Goal: Communication & Community: Ask a question

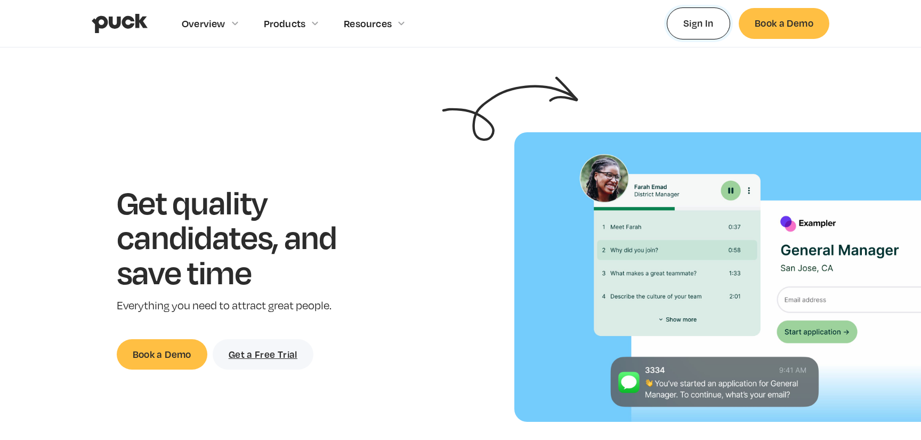
click at [709, 28] on link "Sign In" at bounding box center [698, 22] width 63 height 31
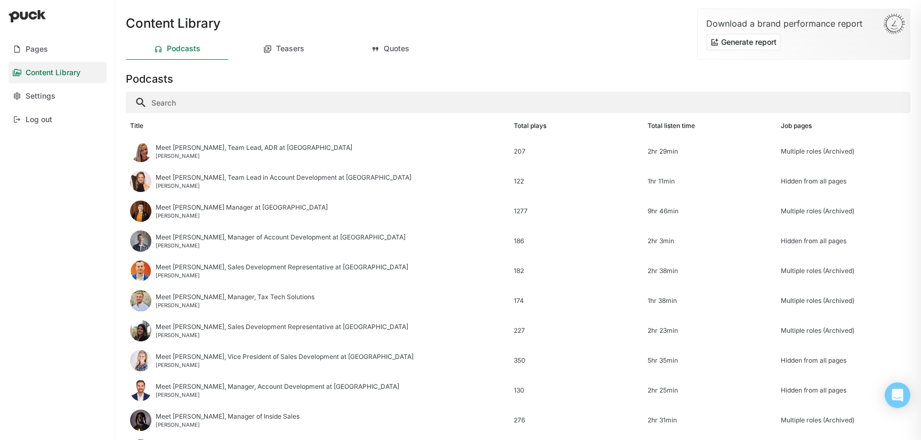
click at [284, 104] on input "Search" at bounding box center [518, 102] width 785 height 21
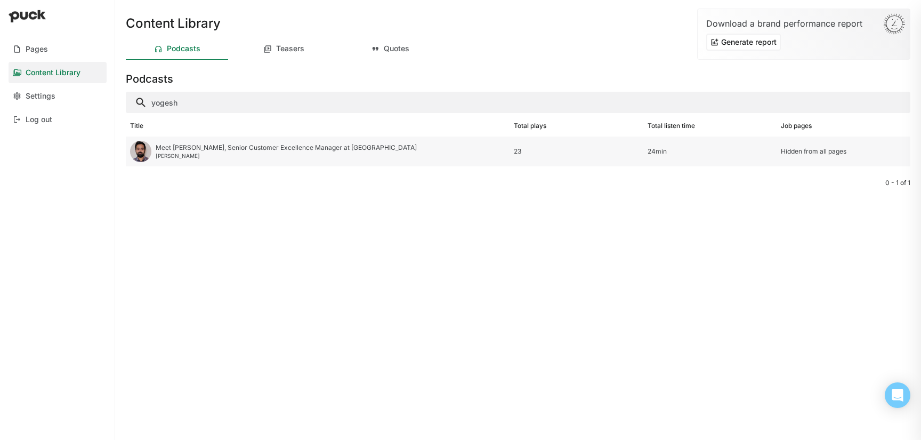
type input "yogesh"
click at [186, 151] on div "Meet [PERSON_NAME], Senior Customer Excellence Manager at [GEOGRAPHIC_DATA]" at bounding box center [286, 147] width 261 height 7
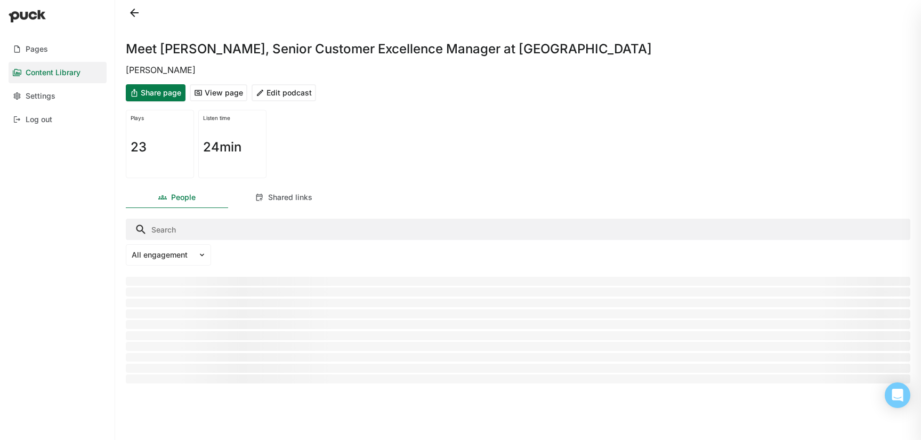
click at [295, 93] on button "Edit podcast" at bounding box center [284, 92] width 64 height 17
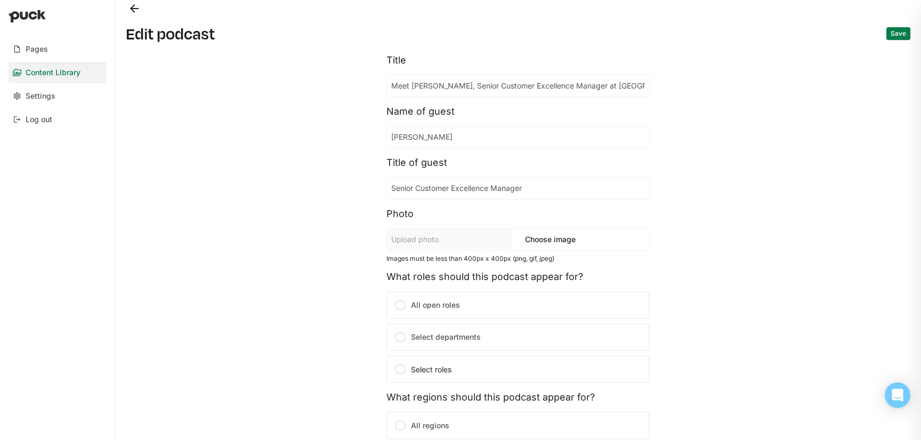
click at [134, 12] on button "Back" at bounding box center [134, 8] width 17 height 17
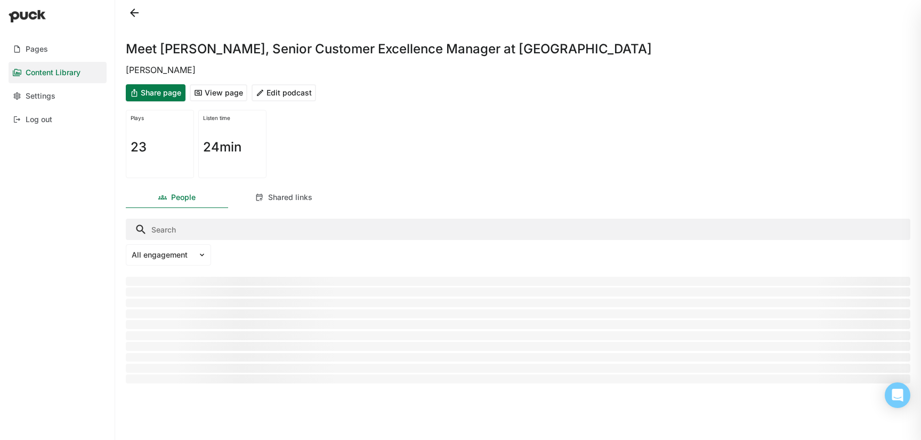
click at [226, 94] on button "View page" at bounding box center [219, 92] width 58 height 17
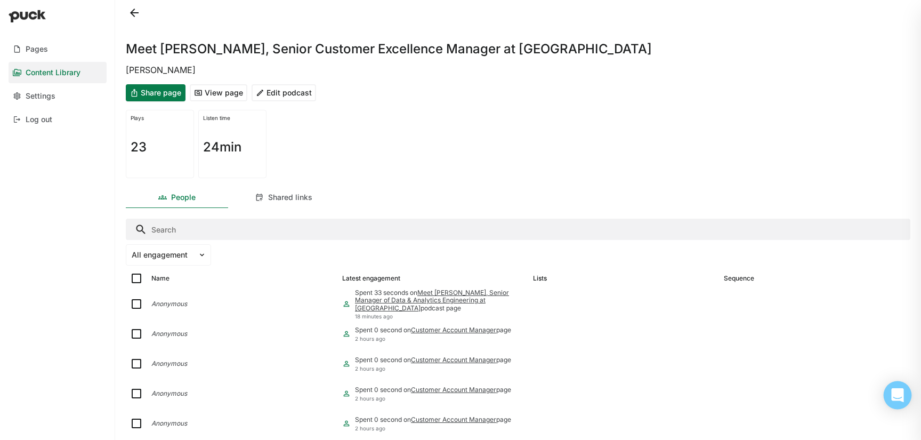
click at [903, 391] on icon "Open Intercom Messenger" at bounding box center [898, 395] width 14 height 14
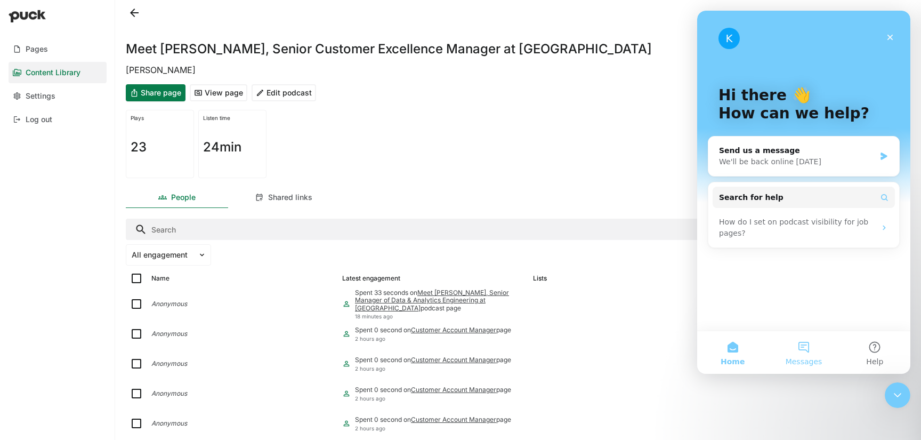
click at [812, 345] on button "Messages" at bounding box center [803, 352] width 71 height 43
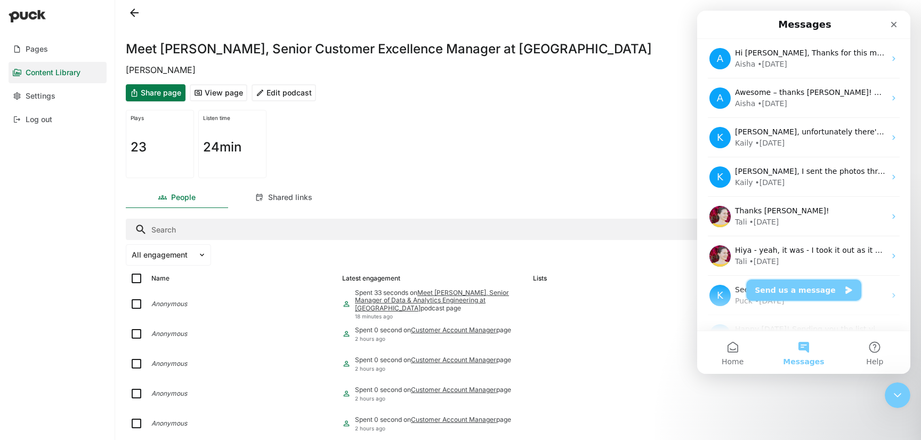
click at [807, 292] on button "Send us a message" at bounding box center [803, 289] width 115 height 21
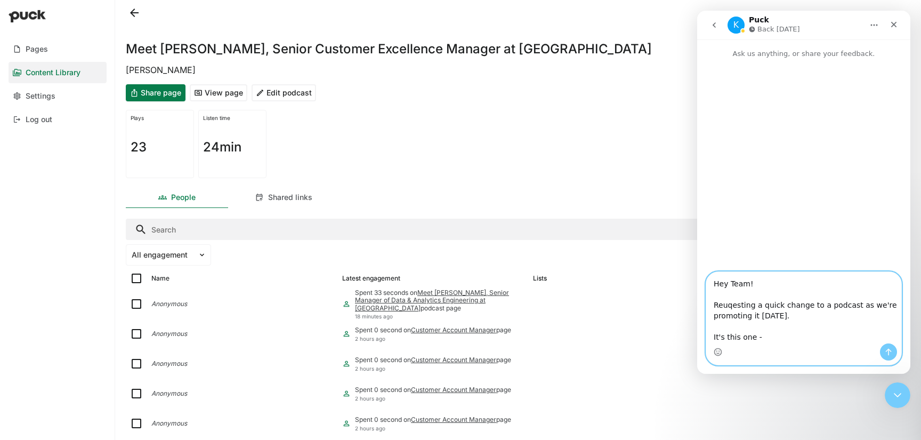
paste textarea "[URL][DOMAIN_NAME][PERSON_NAME]"
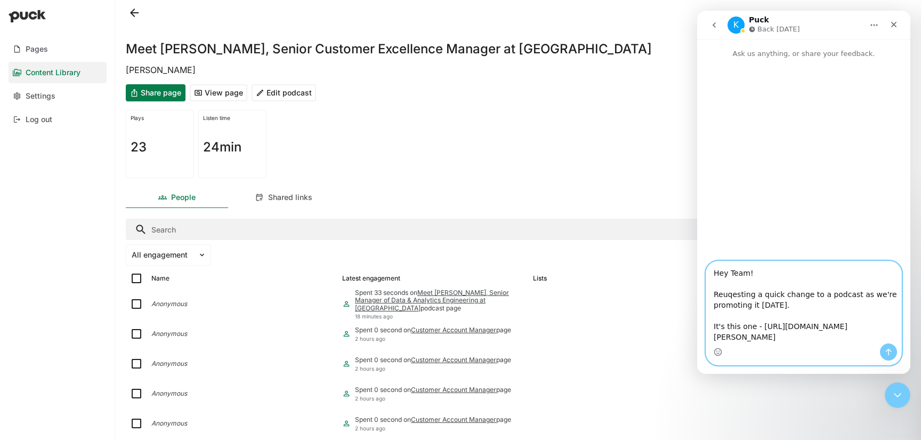
scroll to position [17, 0]
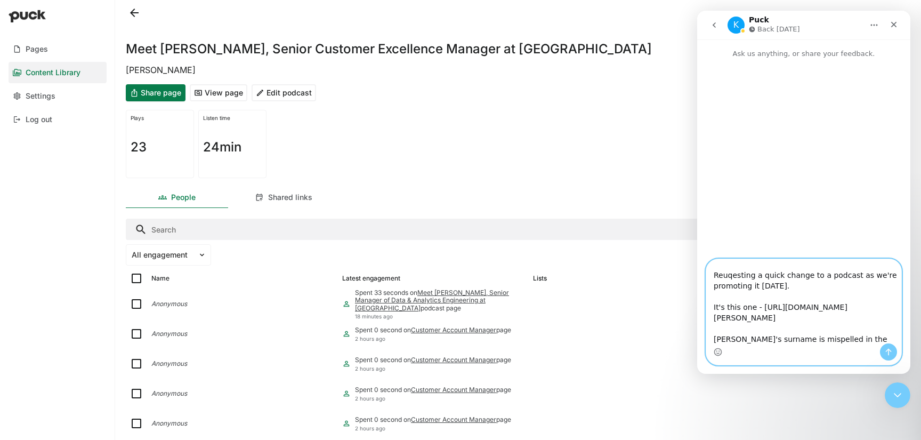
click at [719, 337] on textarea "Hey Team! Reuqesting a quick change to a podcast as we're promoting it [DATE]. …" at bounding box center [803, 301] width 195 height 84
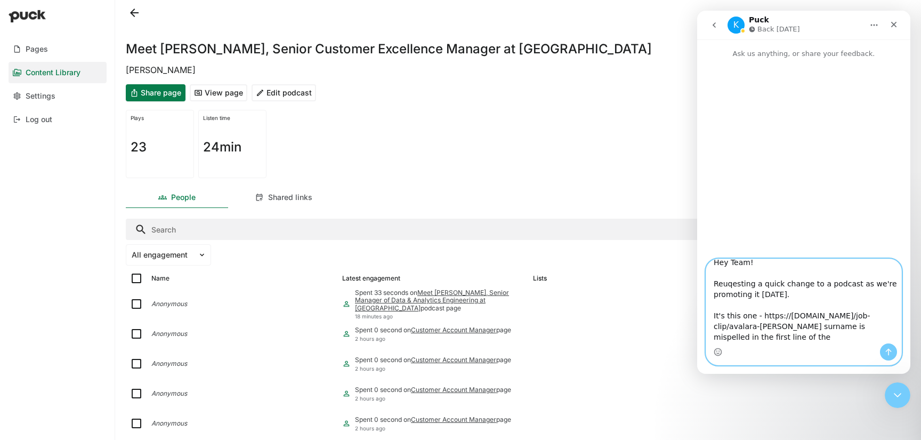
click at [895, 338] on textarea "Hey Team! Reuqesting a quick change to a podcast as we're promoting it [DATE]. …" at bounding box center [803, 301] width 195 height 84
click at [899, 337] on textarea "Hey Team! Reuqesting a quick change to a podcast as we're promoting it [DATE]. …" at bounding box center [803, 301] width 195 height 84
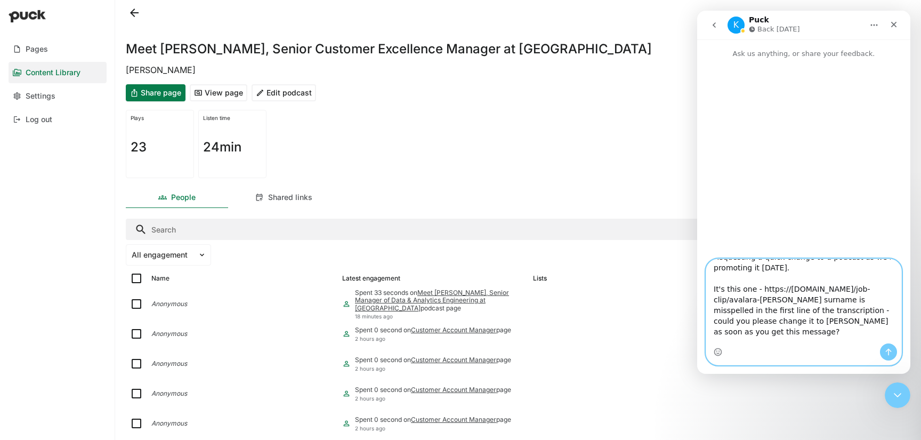
scroll to position [71, 0]
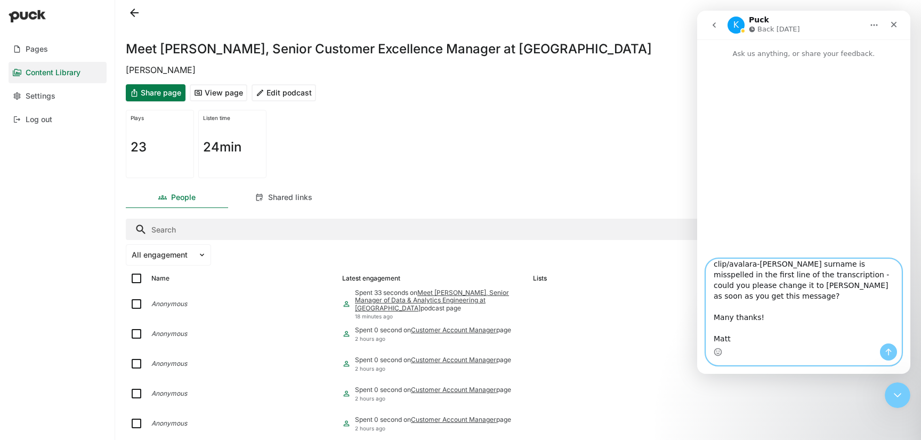
type textarea "Hey Team! Requesting a quick change to a podcast as we're promoting it [DATE]. …"
click at [893, 348] on button "Send a message…" at bounding box center [888, 351] width 17 height 17
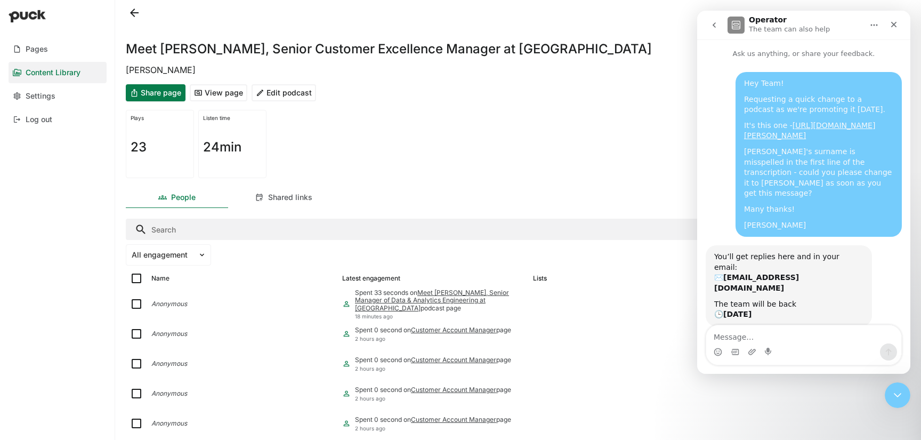
scroll to position [3, 0]
